Goal: Obtain resource: Download file/media

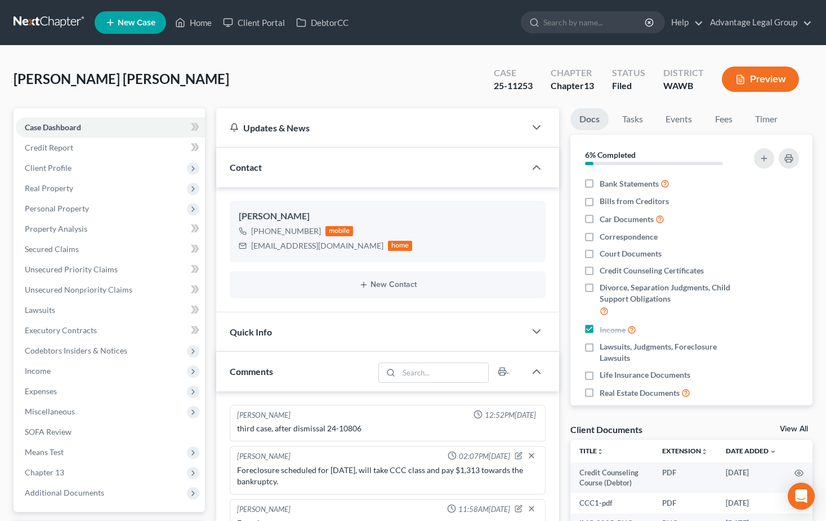
select select "0"
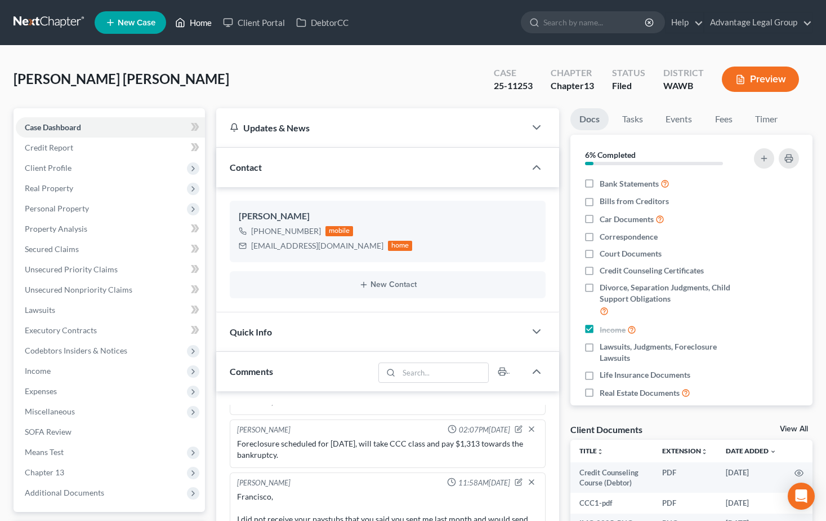
click at [204, 21] on link "Home" at bounding box center [194, 22] width 48 height 20
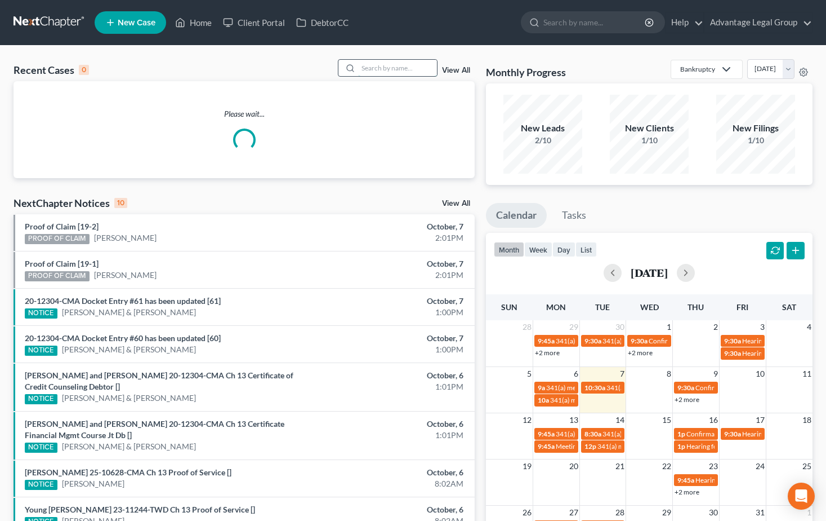
click at [388, 66] on input "search" at bounding box center [397, 68] width 79 height 16
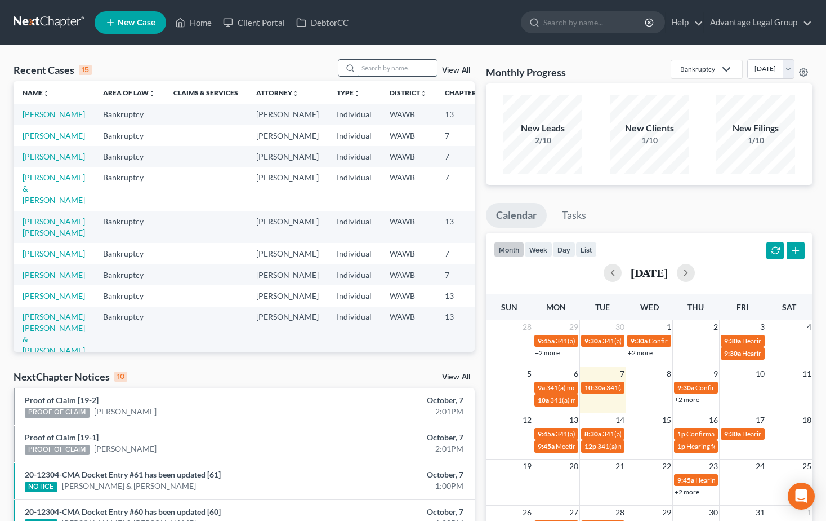
click at [372, 72] on input "search" at bounding box center [397, 68] width 79 height 16
type input "[PERSON_NAME]"
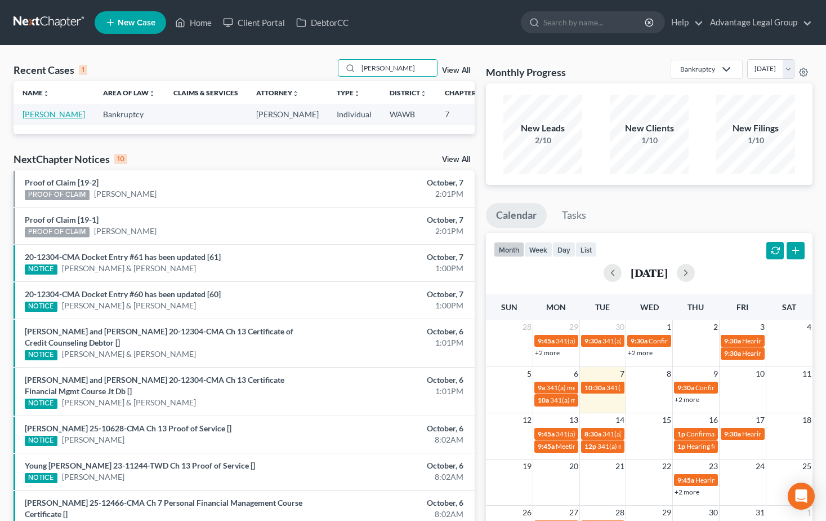
click at [32, 119] on link "[PERSON_NAME]" at bounding box center [54, 114] width 63 height 10
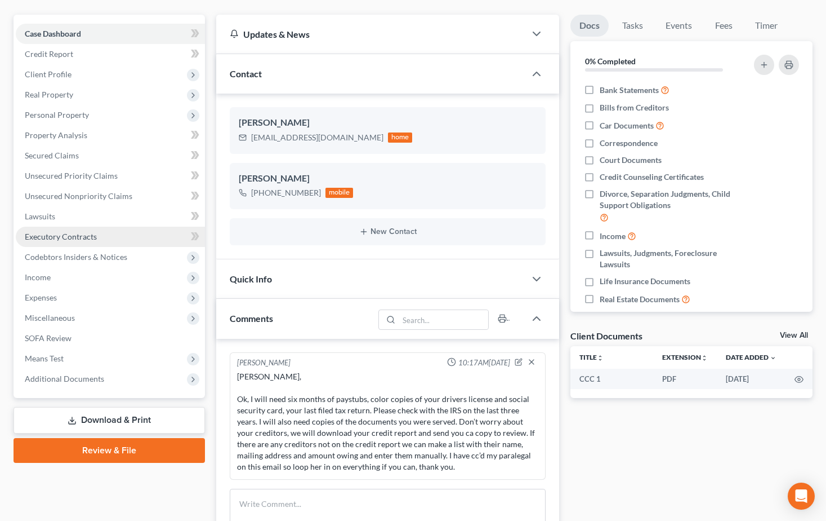
scroll to position [113, 0]
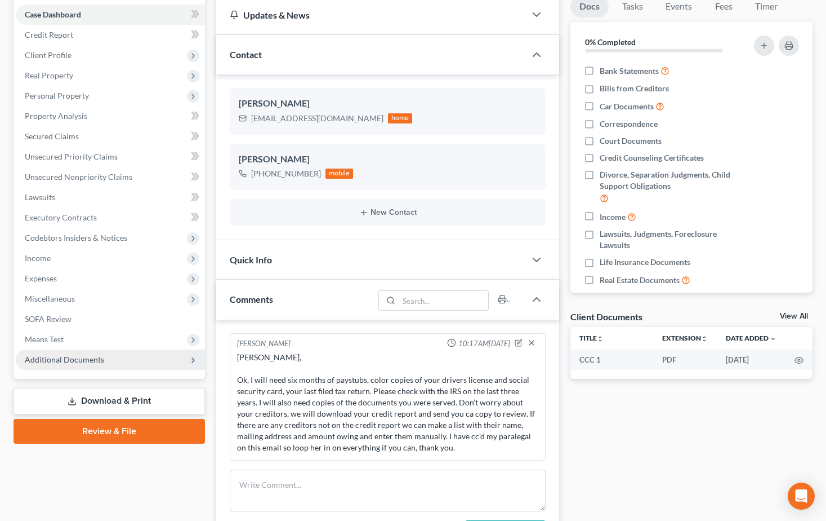
click at [50, 355] on span "Additional Documents" at bounding box center [64, 359] width 79 height 10
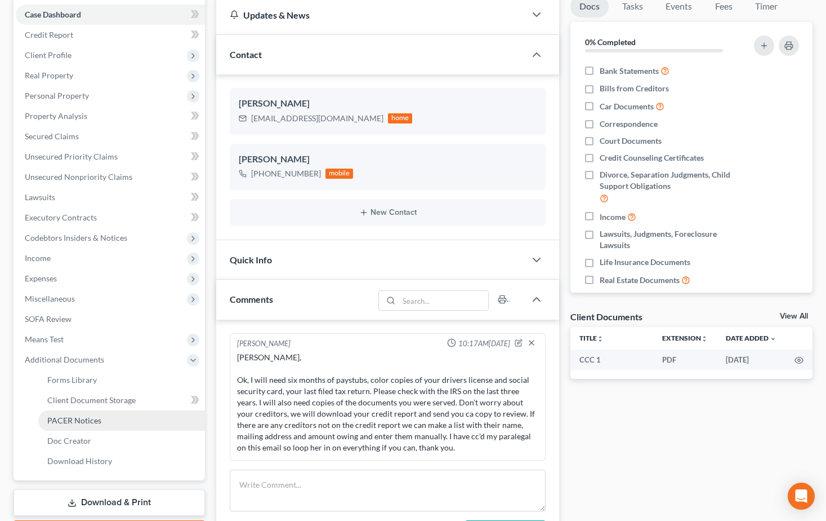
click at [70, 415] on span "PACER Notices" at bounding box center [74, 420] width 54 height 10
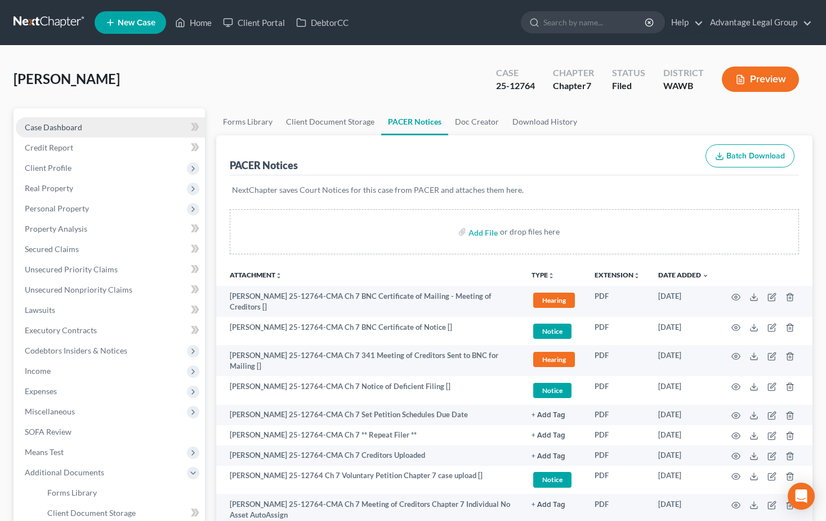
drag, startPoint x: 50, startPoint y: 122, endPoint x: 70, endPoint y: 122, distance: 20.8
click at [50, 122] on span "Case Dashboard" at bounding box center [53, 127] width 57 height 10
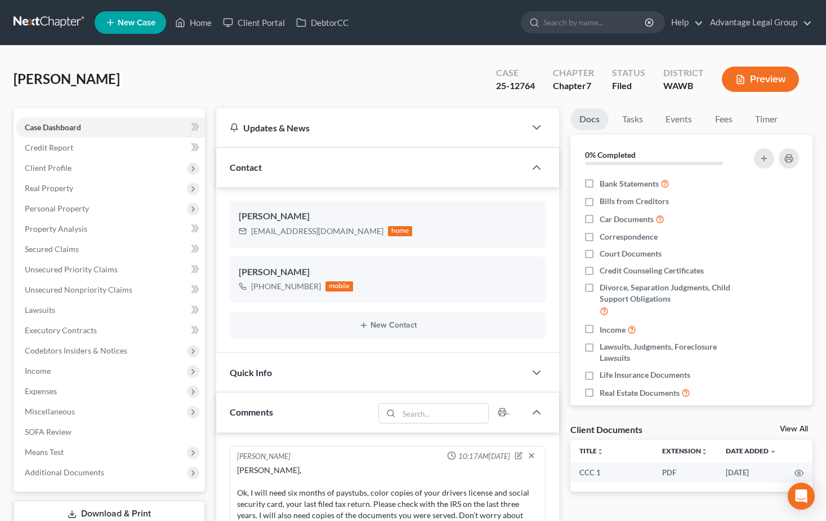
scroll to position [308, 0]
click at [45, 472] on span "Additional Documents" at bounding box center [64, 472] width 79 height 10
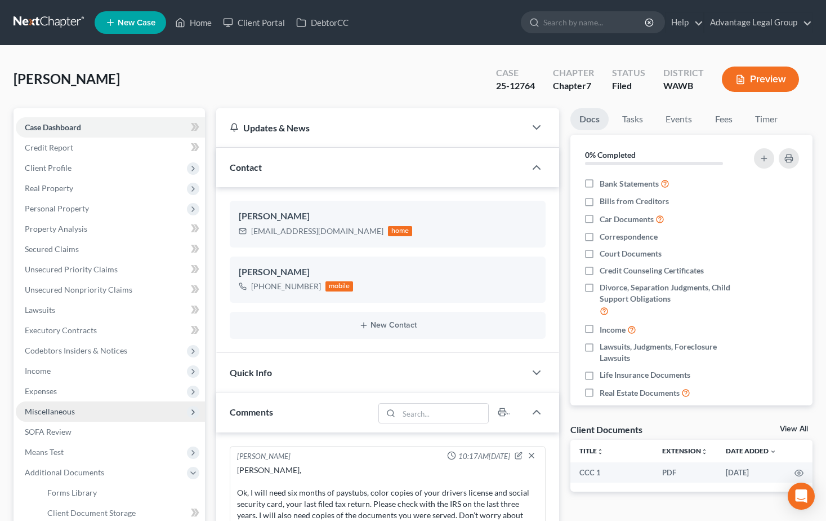
click at [52, 410] on span "Miscellaneous" at bounding box center [50, 411] width 50 height 10
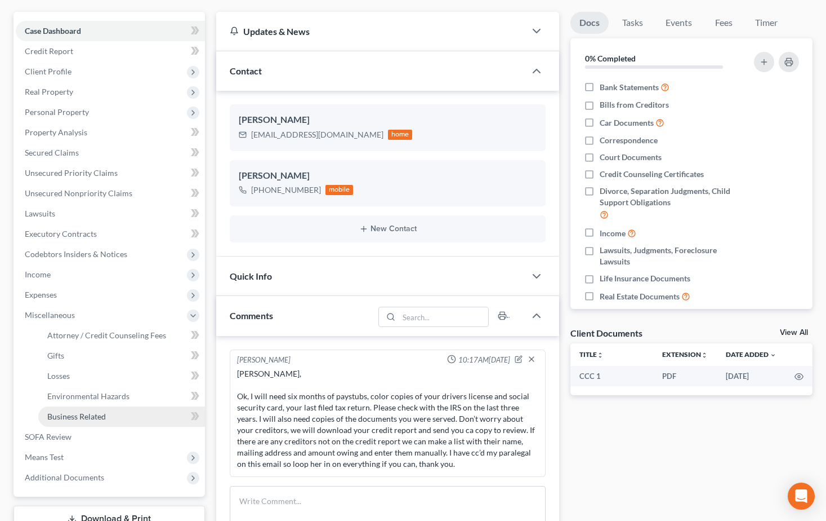
scroll to position [113, 0]
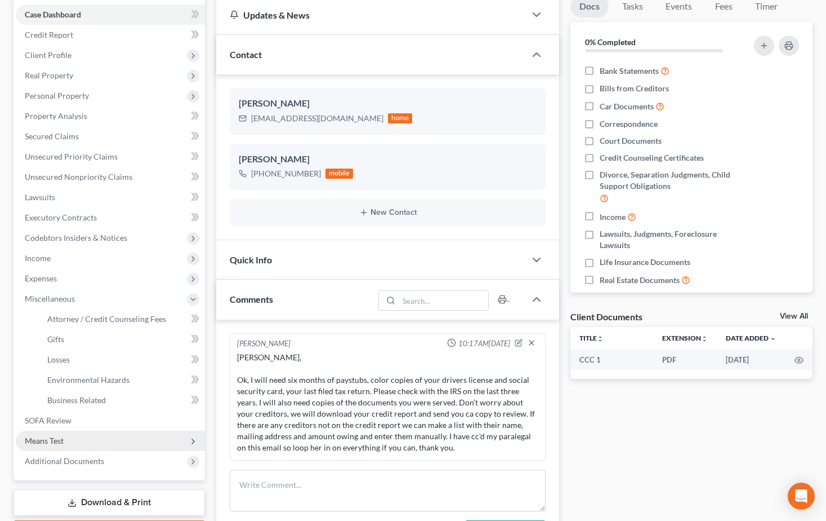
drag, startPoint x: 78, startPoint y: 459, endPoint x: 109, endPoint y: 441, distance: 36.1
click at [78, 459] on span "Additional Documents" at bounding box center [64, 461] width 79 height 10
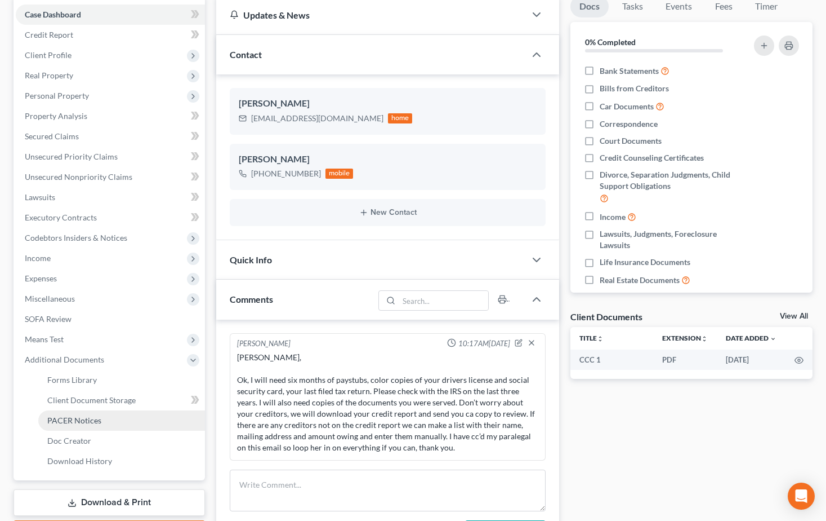
click at [78, 424] on span "PACER Notices" at bounding box center [74, 420] width 54 height 10
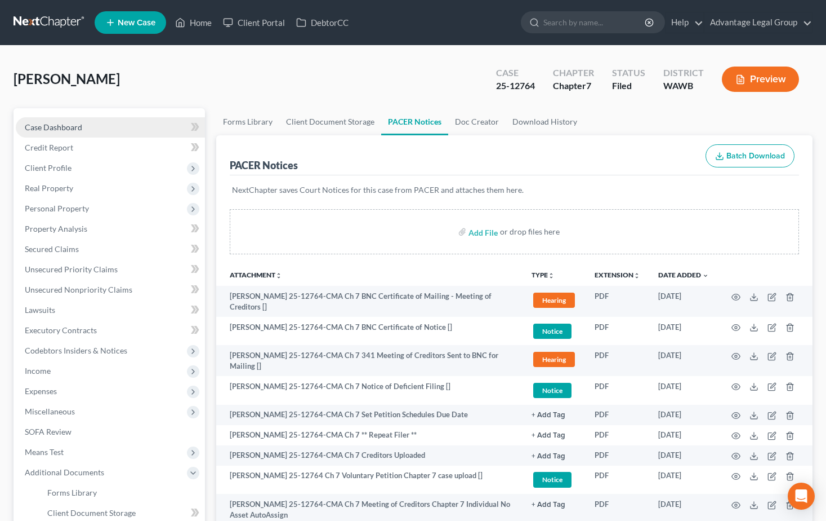
drag, startPoint x: 43, startPoint y: 124, endPoint x: 70, endPoint y: 123, distance: 27.0
click at [43, 124] on span "Case Dashboard" at bounding box center [53, 127] width 57 height 10
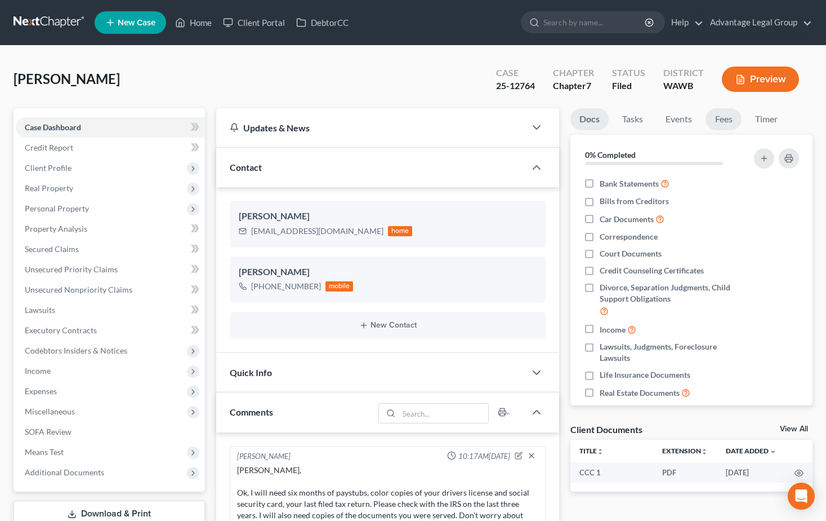
scroll to position [308, 0]
click at [723, 116] on link "Fees" at bounding box center [724, 119] width 36 height 22
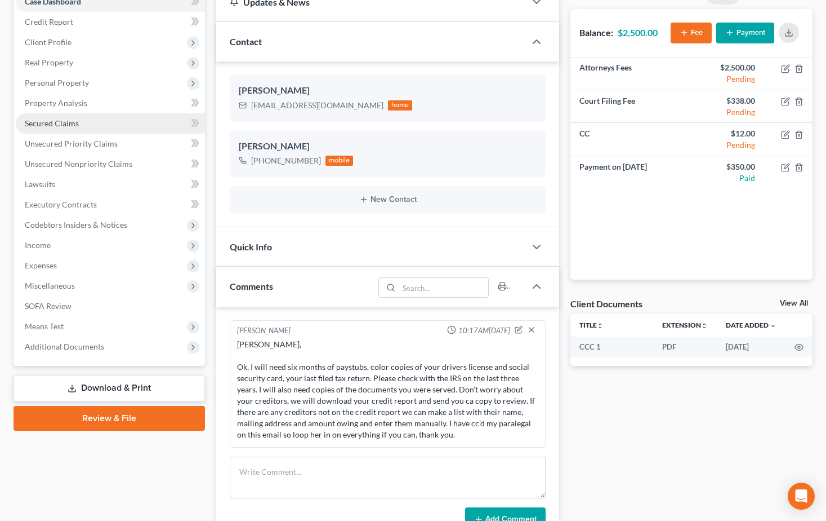
scroll to position [169, 0]
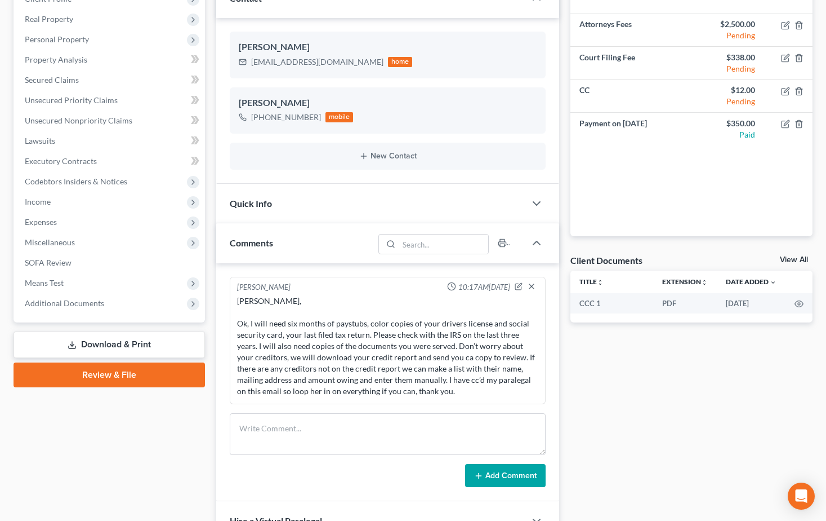
drag, startPoint x: 112, startPoint y: 345, endPoint x: 241, endPoint y: 345, distance: 128.4
click at [112, 345] on link "Download & Print" at bounding box center [110, 344] width 192 height 26
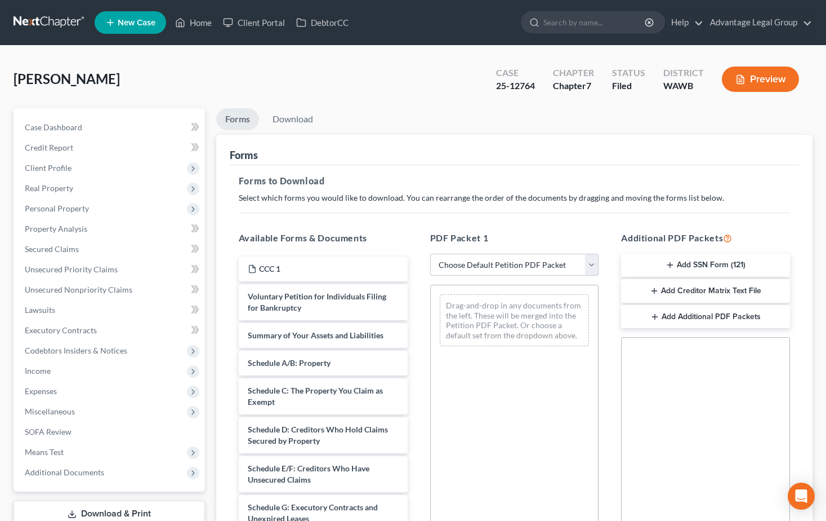
click at [589, 268] on select "Choose Default Petition PDF Packet Complete Bankruptcy Petition (all forms and …" at bounding box center [514, 265] width 169 height 23
select select "0"
click at [430, 254] on select "Choose Default Petition PDF Packet Complete Bankruptcy Petition (all forms and …" at bounding box center [514, 265] width 169 height 23
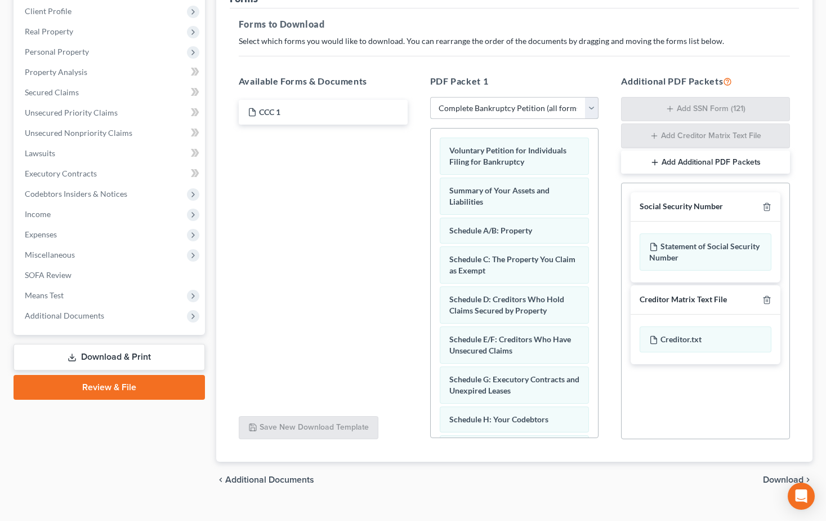
scroll to position [176, 0]
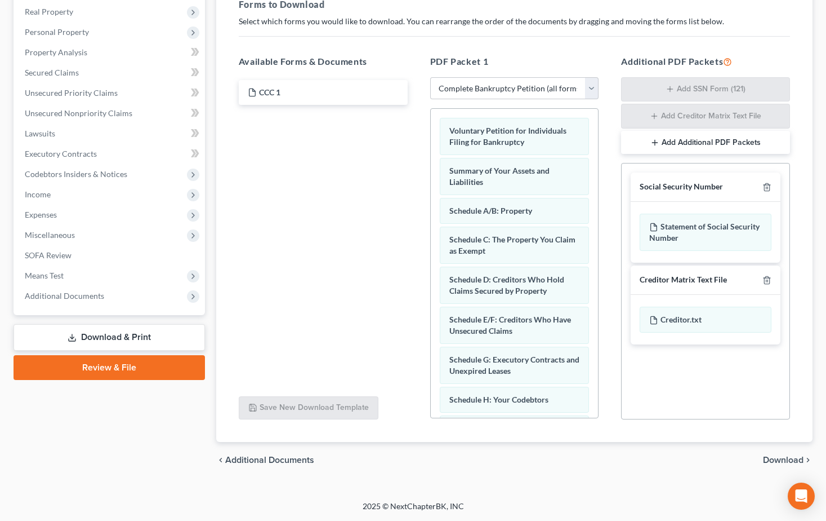
click at [766, 457] on span "Download" at bounding box center [783, 459] width 41 height 9
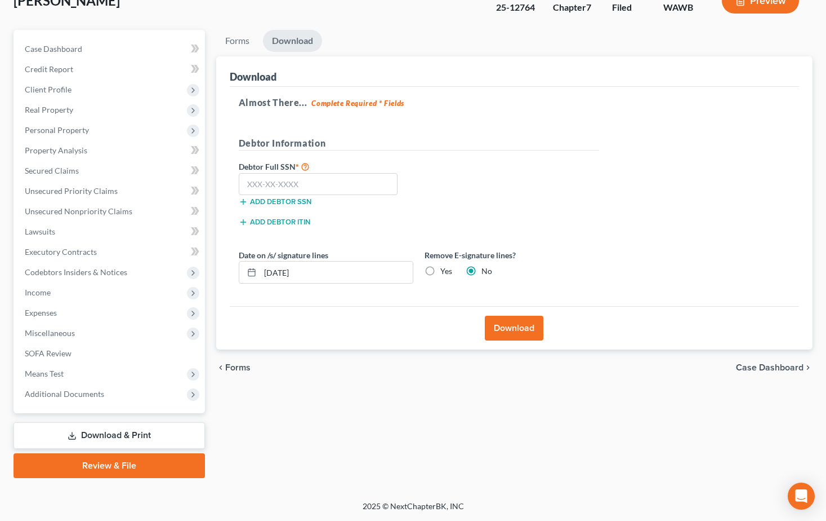
scroll to position [78, 0]
click at [331, 188] on input "text" at bounding box center [318, 184] width 159 height 23
type input "538-02-7381"
click at [507, 324] on button "Download" at bounding box center [514, 327] width 59 height 25
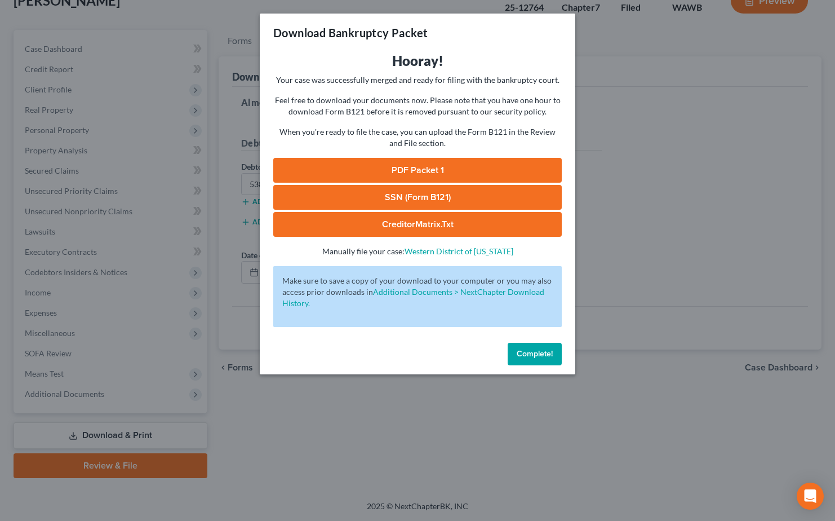
click at [447, 171] on link "PDF Packet 1" at bounding box center [417, 170] width 288 height 25
click at [522, 350] on span "Complete!" at bounding box center [535, 354] width 36 height 10
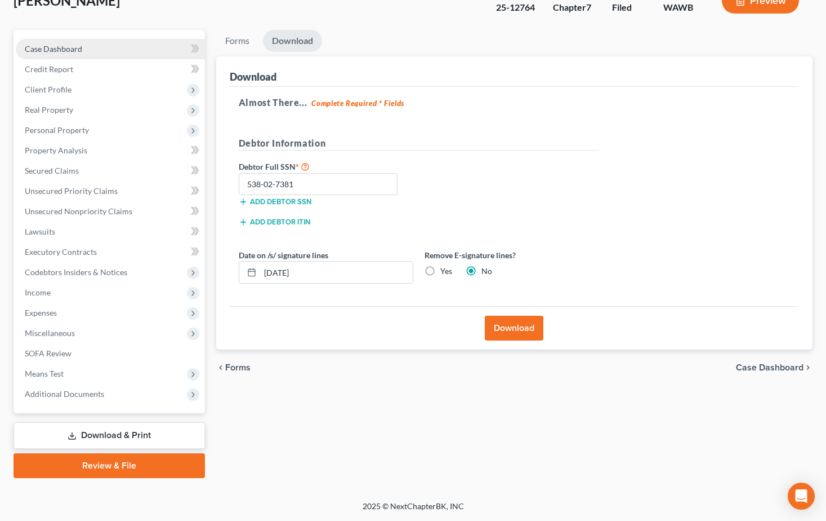
click at [50, 42] on link "Case Dashboard" at bounding box center [110, 49] width 189 height 20
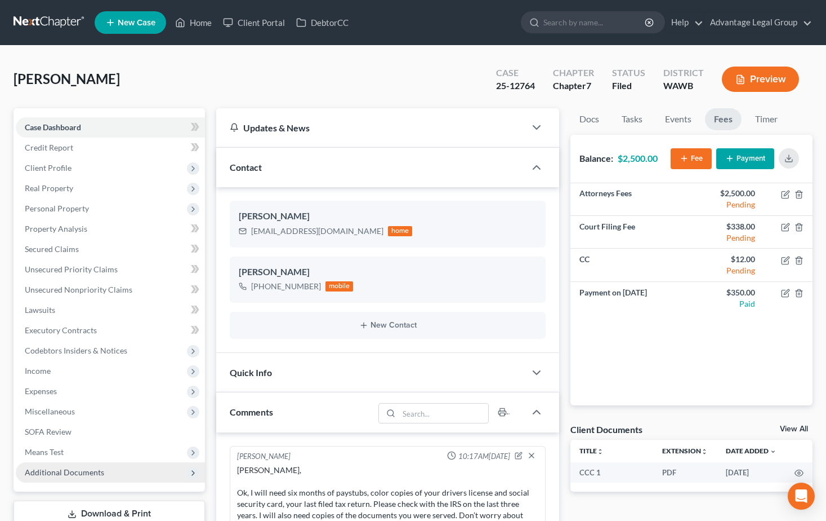
scroll to position [308, 0]
drag, startPoint x: 75, startPoint y: 470, endPoint x: 383, endPoint y: 374, distance: 321.6
click at [75, 470] on span "Additional Documents" at bounding box center [64, 472] width 79 height 10
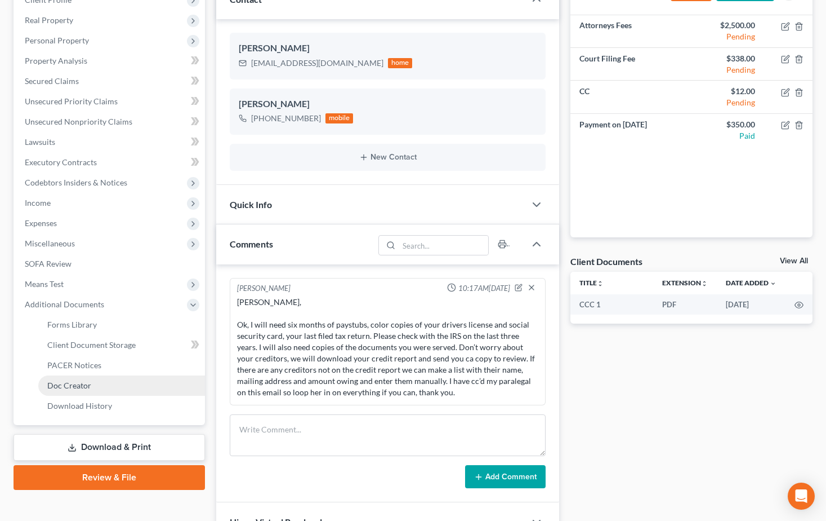
scroll to position [169, 0]
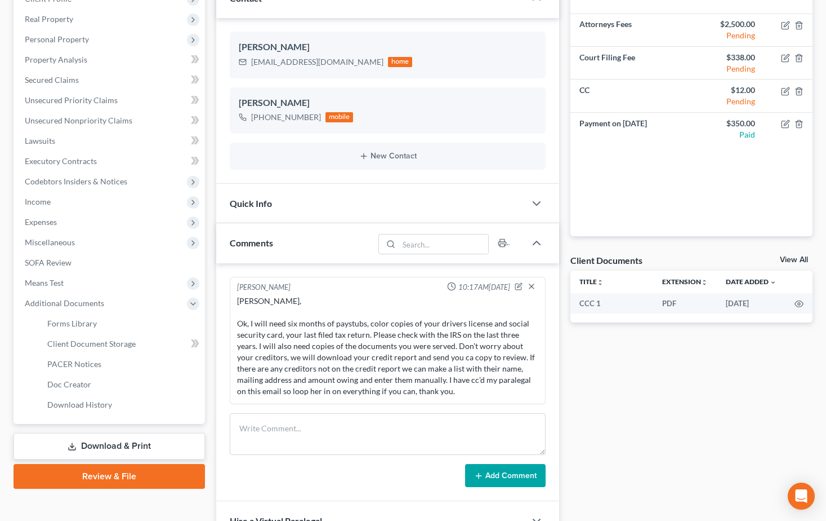
click at [106, 439] on link "Download & Print" at bounding box center [110, 446] width 192 height 26
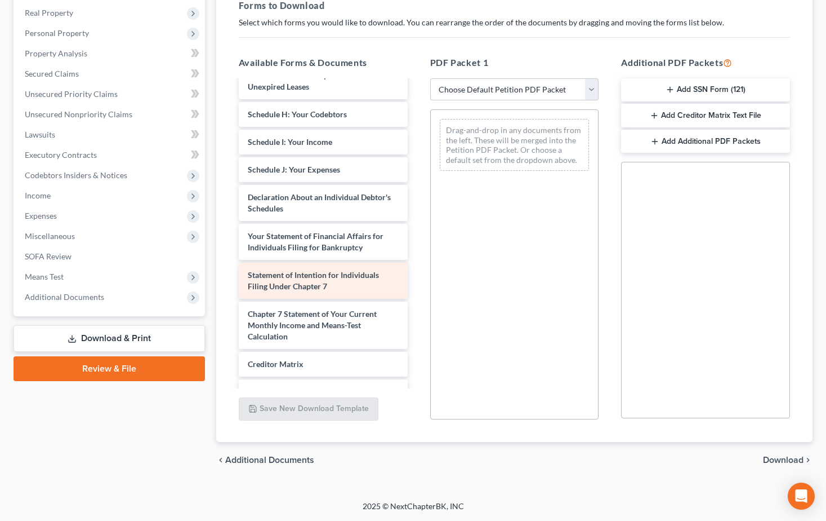
scroll to position [282, 0]
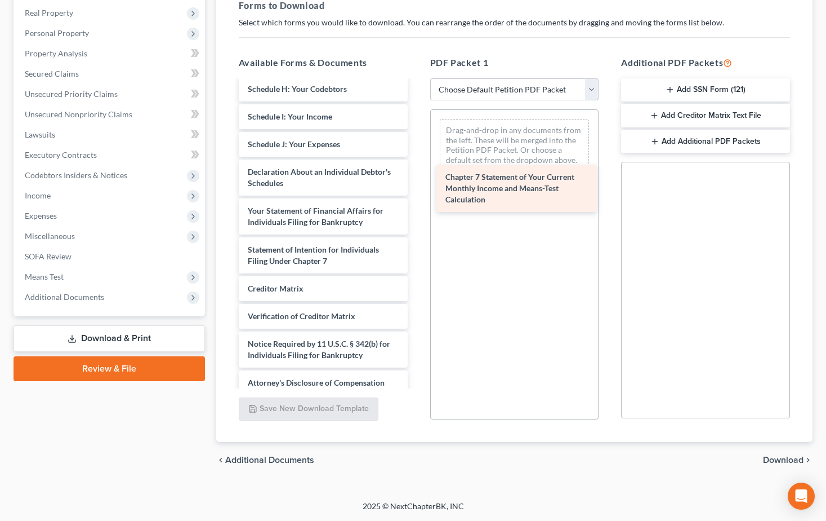
drag, startPoint x: 345, startPoint y: 298, endPoint x: 544, endPoint y: 183, distance: 230.0
click at [417, 183] on div "Chapter 7 Statement of Your Current Monthly Income and Means-Test Calculation C…" at bounding box center [323, 96] width 187 height 595
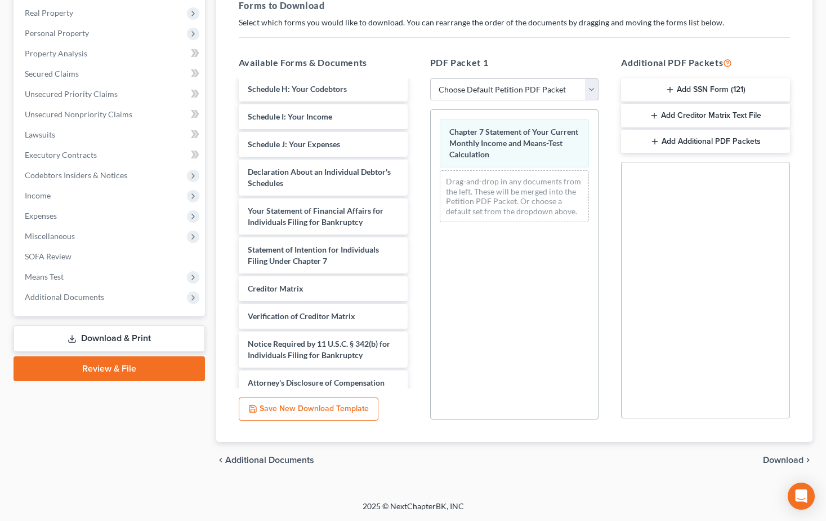
click at [774, 455] on span "Download" at bounding box center [783, 459] width 41 height 9
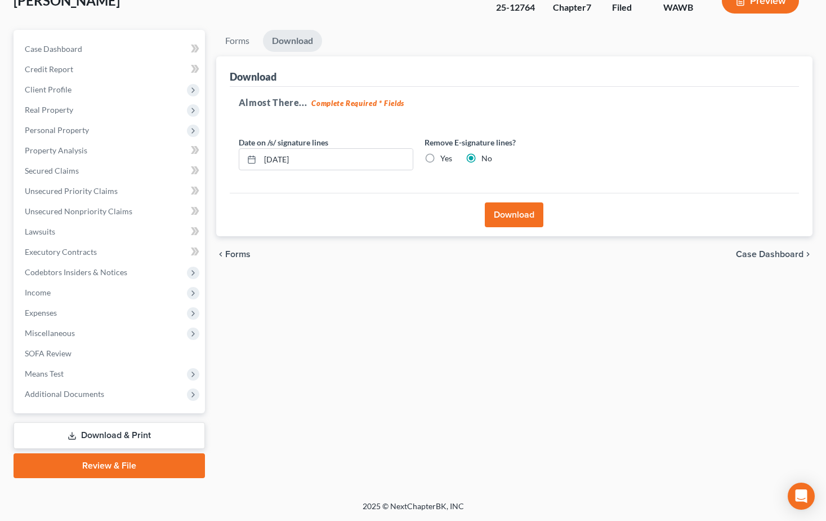
click at [518, 212] on button "Download" at bounding box center [514, 214] width 59 height 25
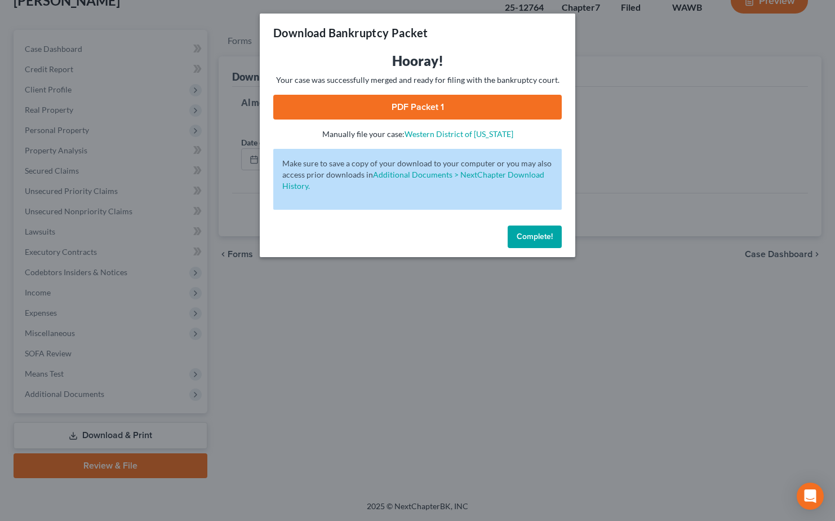
click at [431, 105] on link "PDF Packet 1" at bounding box center [417, 107] width 288 height 25
click at [521, 234] on span "Complete!" at bounding box center [535, 237] width 36 height 10
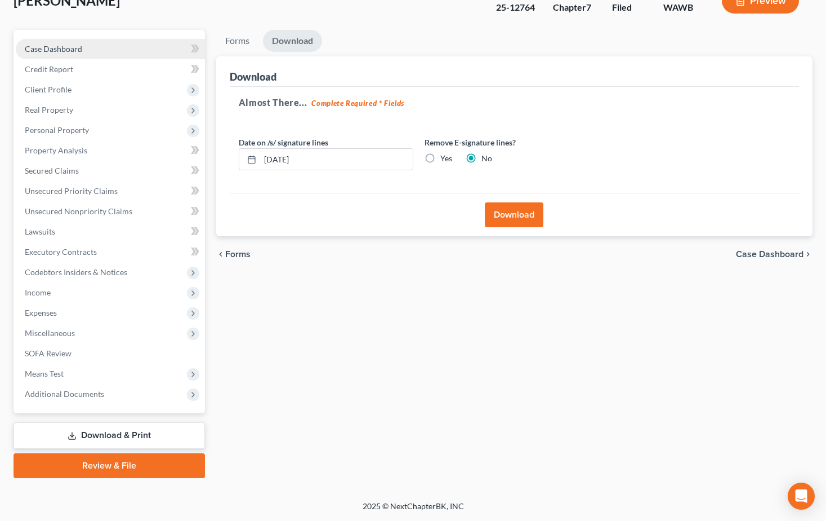
click at [58, 48] on span "Case Dashboard" at bounding box center [53, 49] width 57 height 10
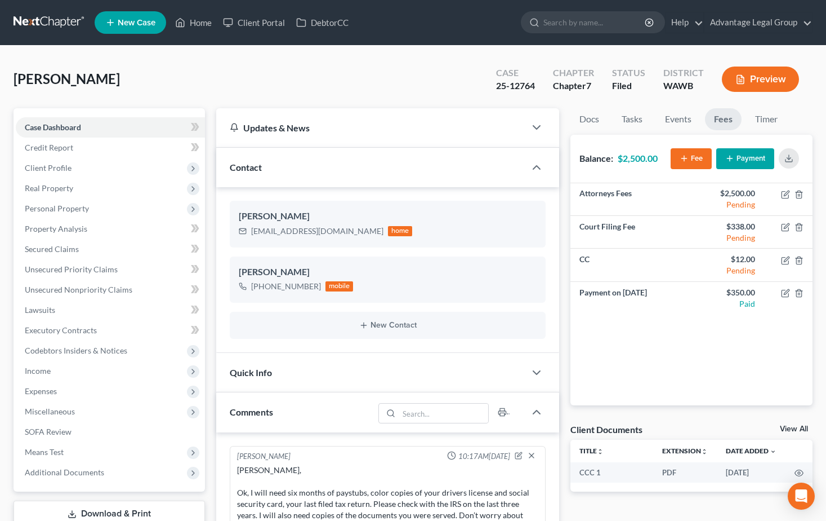
scroll to position [308, 0]
drag, startPoint x: 48, startPoint y: 125, endPoint x: 266, endPoint y: 229, distance: 241.4
click at [48, 125] on span "Case Dashboard" at bounding box center [53, 127] width 56 height 10
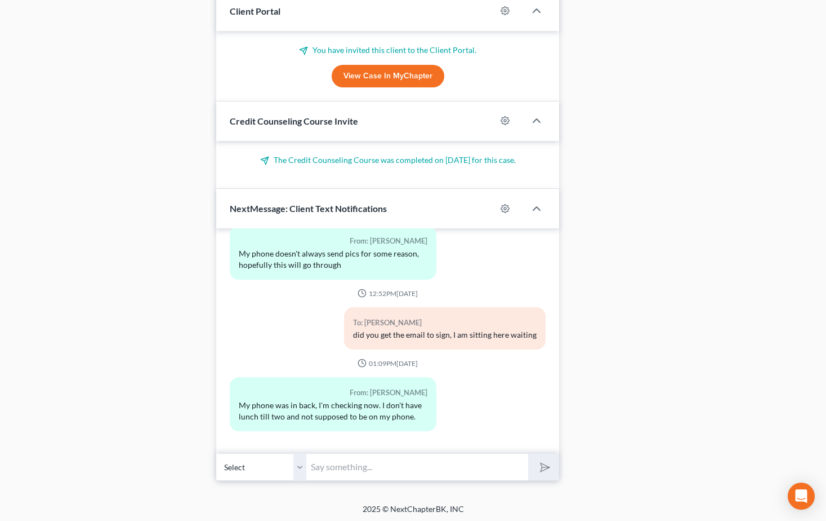
scroll to position [721, 0]
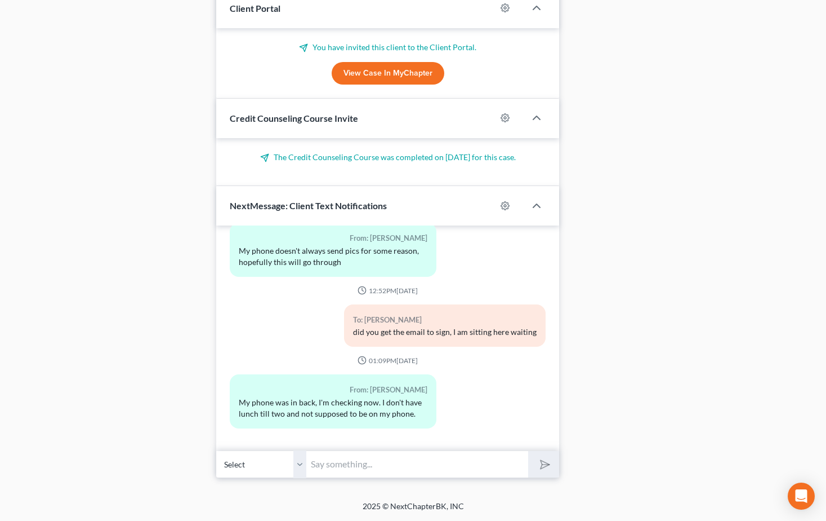
click at [352, 460] on input "text" at bounding box center [417, 464] width 222 height 28
type input "W"
type input "Do you want to do 10 monthly payments of $250, or 20 bi weekly payments of $125…"
click at [528, 451] on button "submit" at bounding box center [543, 464] width 31 height 26
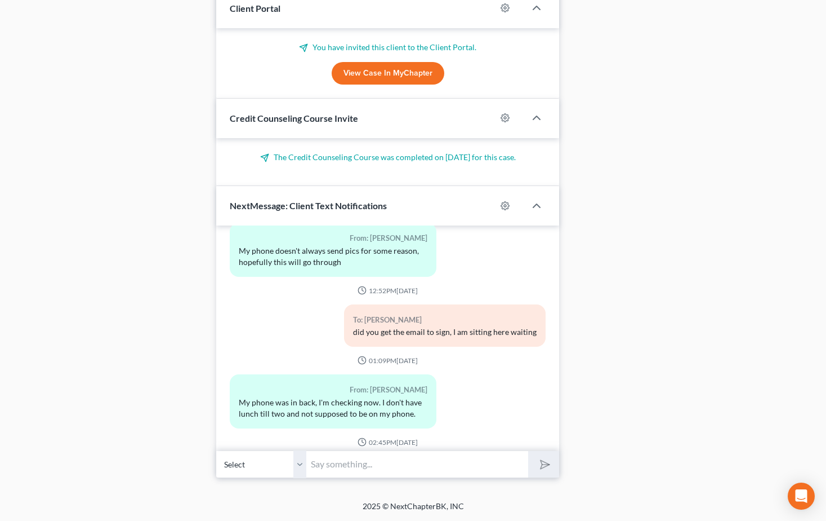
scroll to position [389, 0]
